Goal: Task Accomplishment & Management: Manage account settings

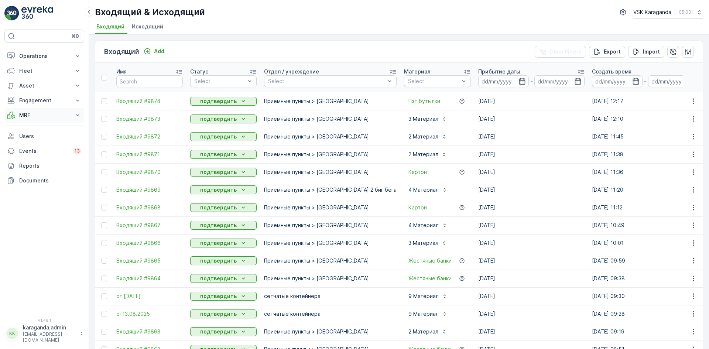
click at [27, 117] on p "MRF" at bounding box center [44, 114] width 50 height 7
click at [26, 127] on p "Входящий & Исходящий" at bounding box center [50, 127] width 62 height 7
click at [58, 127] on p "Входящий & Исходящий" at bounding box center [50, 127] width 62 height 7
click at [59, 127] on p "Входящий & Исходящий" at bounding box center [50, 127] width 62 height 7
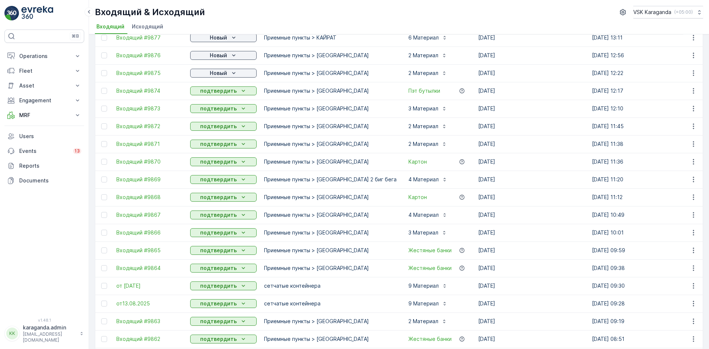
scroll to position [185, 0]
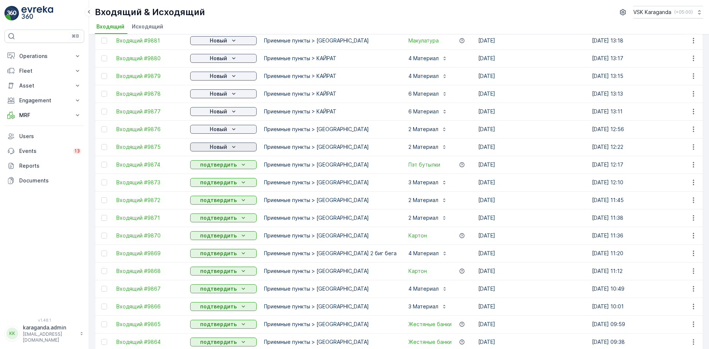
click at [230, 149] on icon "Новый" at bounding box center [233, 146] width 7 height 7
click at [221, 168] on span "подтвердить" at bounding box center [211, 168] width 34 height 7
click at [222, 131] on p "Новый" at bounding box center [218, 128] width 17 height 7
click at [222, 147] on div "подтвердить" at bounding box center [212, 150] width 40 height 10
click at [218, 134] on span "подтвердить" at bounding box center [211, 132] width 34 height 7
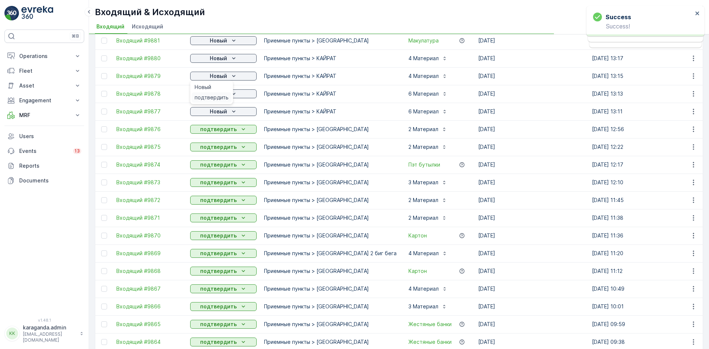
click at [221, 94] on span "подтвердить" at bounding box center [211, 97] width 34 height 7
click at [231, 43] on icon "Новый" at bounding box center [233, 40] width 7 height 7
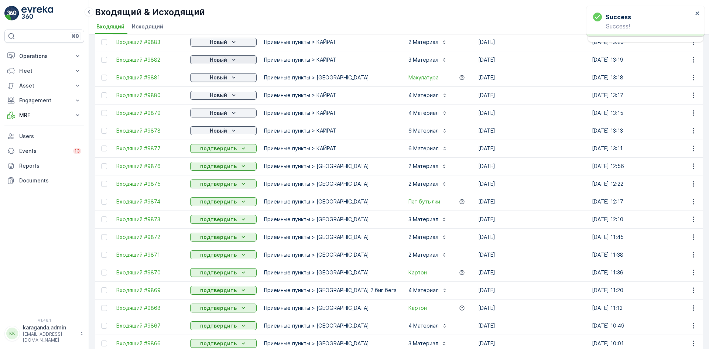
click at [233, 59] on icon "Новый" at bounding box center [233, 59] width 7 height 7
click at [220, 83] on span "подтвердить" at bounding box center [211, 81] width 34 height 7
click at [220, 42] on p "Новый" at bounding box center [218, 41] width 17 height 7
click at [213, 63] on span "подтвердить" at bounding box center [211, 63] width 34 height 7
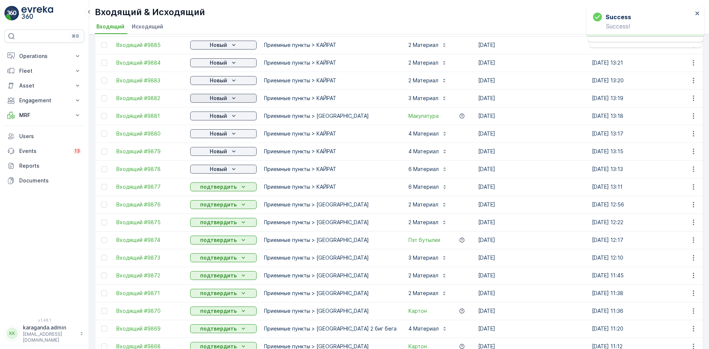
scroll to position [74, 0]
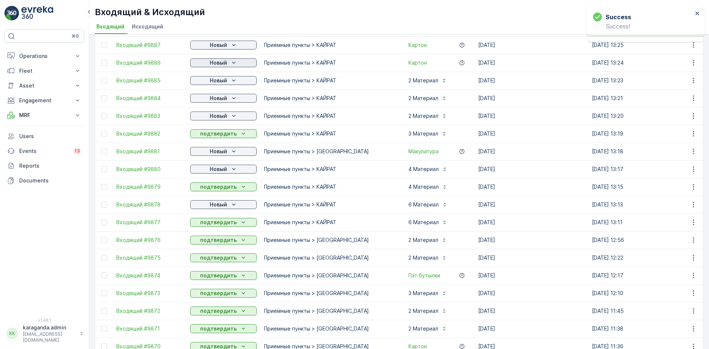
click at [224, 63] on p "Новый" at bounding box center [218, 62] width 17 height 7
click at [220, 83] on span "подтвердить" at bounding box center [211, 83] width 34 height 7
click at [228, 47] on div "Новый" at bounding box center [223, 44] width 61 height 7
click at [221, 64] on span "подтвердить" at bounding box center [211, 66] width 34 height 7
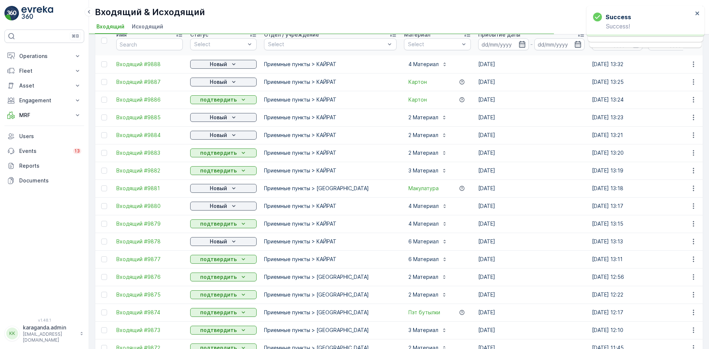
click at [225, 66] on p "Новый" at bounding box center [218, 64] width 17 height 7
click at [220, 83] on span "подтвердить" at bounding box center [211, 85] width 34 height 7
click at [230, 62] on icon "Новый" at bounding box center [233, 64] width 7 height 7
click at [220, 86] on span "подтвердить" at bounding box center [211, 85] width 34 height 7
click at [224, 115] on p "Новый" at bounding box center [218, 117] width 17 height 7
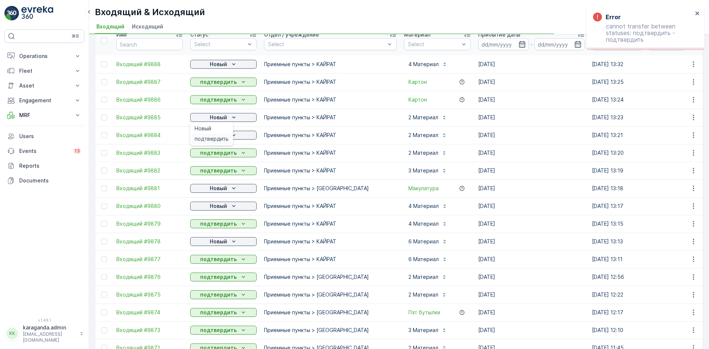
click at [216, 138] on span "подтвердить" at bounding box center [211, 138] width 34 height 7
click at [213, 132] on p "Новый" at bounding box center [218, 134] width 17 height 7
click at [209, 159] on td "подтвердить" at bounding box center [223, 153] width 74 height 18
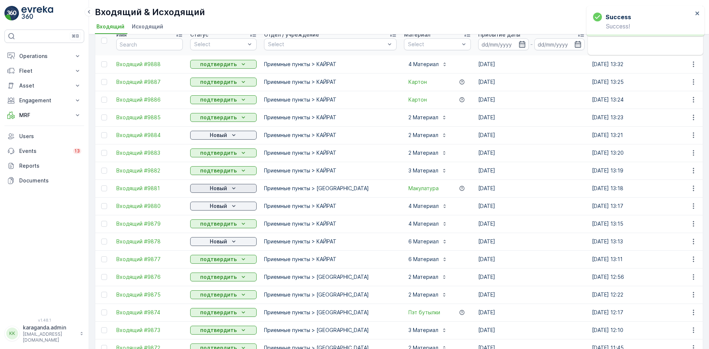
click at [213, 191] on p "Новый" at bounding box center [218, 188] width 17 height 7
drag, startPoint x: 211, startPoint y: 209, endPoint x: 219, endPoint y: 211, distance: 8.5
click at [211, 210] on span "подтвердить" at bounding box center [211, 209] width 34 height 7
click at [231, 207] on icon "Новый" at bounding box center [233, 205] width 7 height 7
click at [222, 223] on div "подтвердить" at bounding box center [212, 227] width 40 height 10
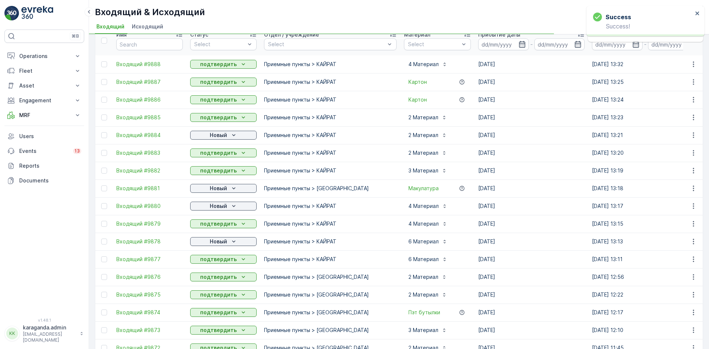
click at [223, 246] on div "Новый" at bounding box center [223, 241] width 66 height 10
click at [221, 240] on p "Новый" at bounding box center [218, 241] width 17 height 7
click at [224, 241] on p "Новый" at bounding box center [218, 241] width 17 height 7
click at [213, 259] on span "подтвердить" at bounding box center [211, 262] width 34 height 7
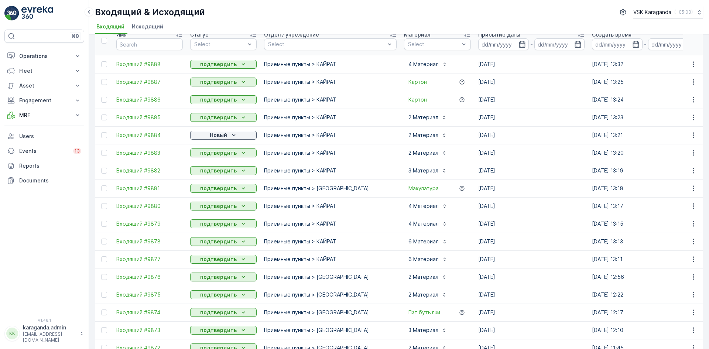
scroll to position [0, 0]
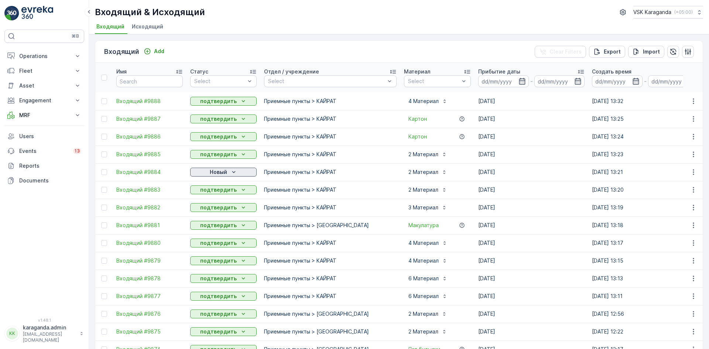
click at [213, 171] on p "Новый" at bounding box center [218, 171] width 17 height 7
click at [213, 193] on span "подтвердить" at bounding box center [211, 193] width 34 height 7
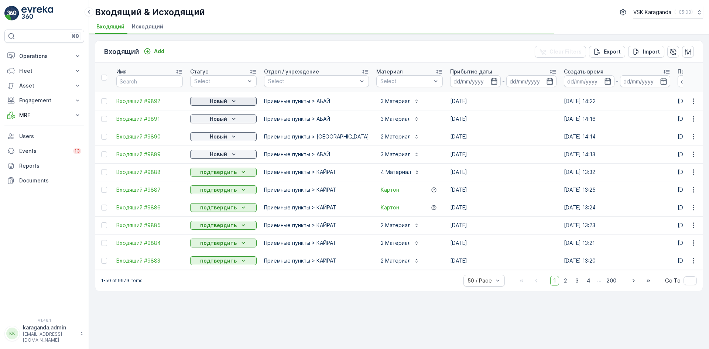
click at [224, 102] on p "Новый" at bounding box center [218, 100] width 17 height 7
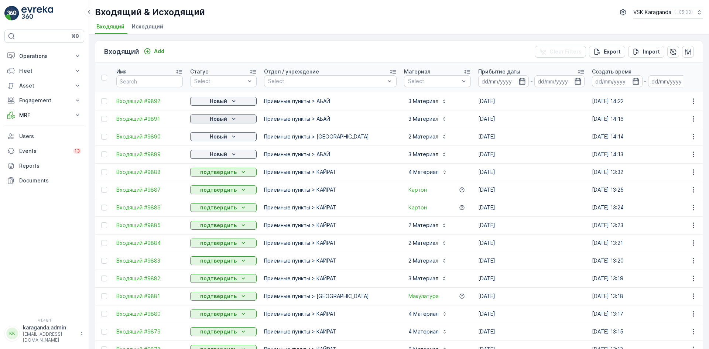
click at [223, 121] on p "Новый" at bounding box center [218, 118] width 17 height 7
click at [218, 139] on span "подтвердить" at bounding box center [211, 140] width 34 height 7
click at [223, 138] on p "Новый" at bounding box center [218, 136] width 17 height 7
click at [216, 158] on span "подтвердить" at bounding box center [211, 157] width 34 height 7
click at [223, 153] on p "Новый" at bounding box center [218, 154] width 17 height 7
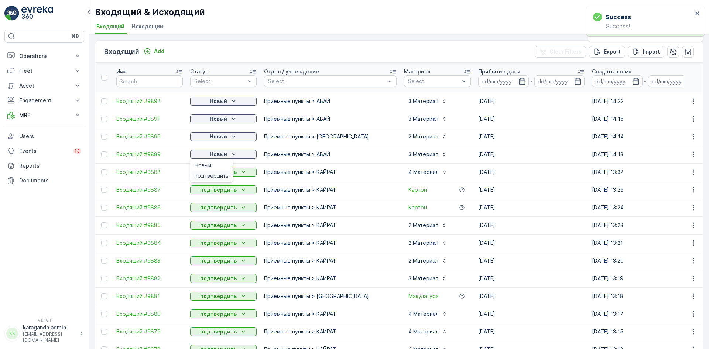
click at [218, 173] on span "подтвердить" at bounding box center [211, 175] width 34 height 7
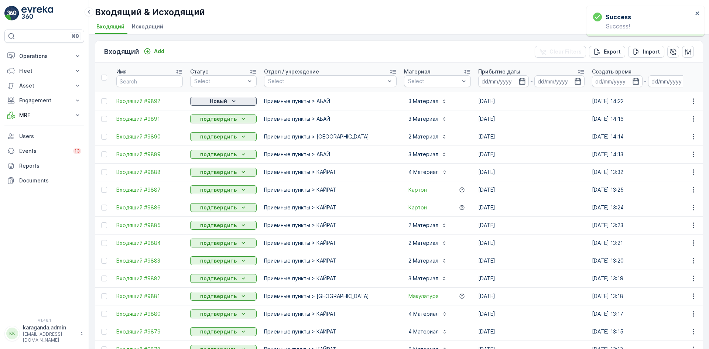
click at [231, 101] on icon "Новый" at bounding box center [233, 100] width 7 height 7
click at [224, 125] on span "подтвердить" at bounding box center [211, 122] width 34 height 7
